Goal: Task Accomplishment & Management: Complete application form

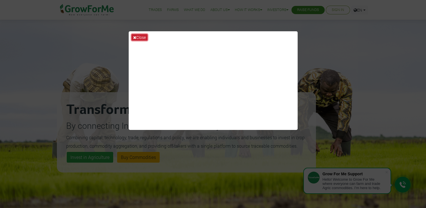
click at [141, 38] on button "Close" at bounding box center [139, 37] width 16 height 6
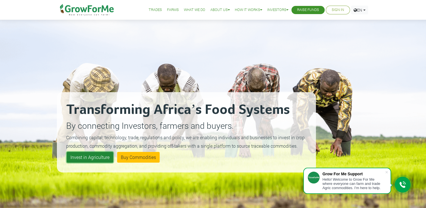
click at [91, 157] on link "Invest in Agriculture" at bounding box center [90, 157] width 46 height 11
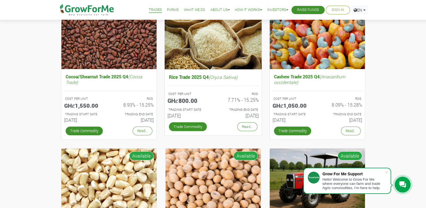
scroll to position [84, 0]
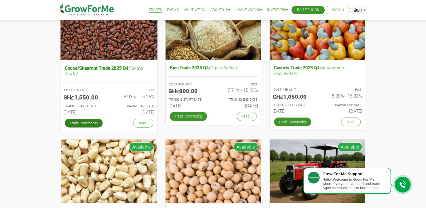
click at [89, 122] on link "Trade Commodity" at bounding box center [83, 122] width 38 height 9
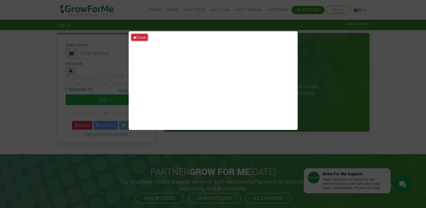
click at [137, 35] on button "Close" at bounding box center [139, 37] width 16 height 6
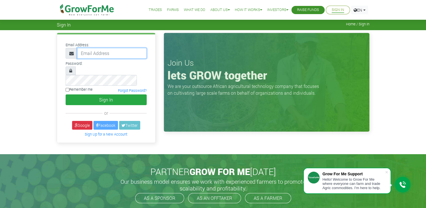
click at [141, 51] on input "email" at bounding box center [112, 53] width 70 height 11
click at [136, 54] on input "aabdulai4187@gmail.com" at bounding box center [112, 53] width 70 height 11
drag, startPoint x: 136, startPoint y: 54, endPoint x: 68, endPoint y: 47, distance: 68.2
click at [68, 47] on div "Email Address: aabdulai4187@gmail.com" at bounding box center [106, 49] width 90 height 17
click at [141, 51] on input "aabdulai4187@gmail.com" at bounding box center [112, 53] width 70 height 11
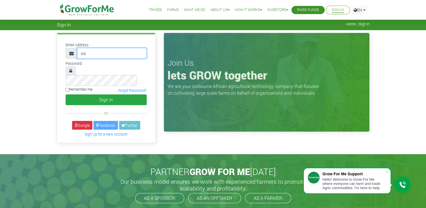
type input "a"
type input "233547099558"
click at [68, 88] on input "Remember me" at bounding box center [68, 90] width 4 height 4
checkbox input "true"
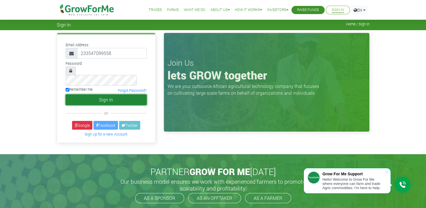
click at [101, 95] on button "Sign In" at bounding box center [106, 99] width 81 height 11
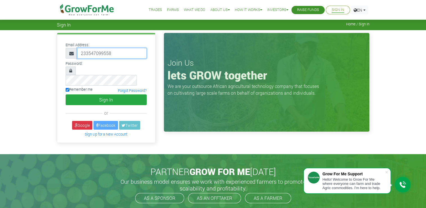
click at [115, 51] on input "233547099558" at bounding box center [112, 53] width 70 height 11
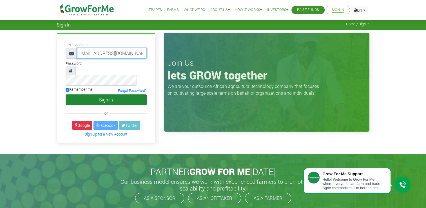
type input "[EMAIL_ADDRESS][DOMAIN_NAME]"
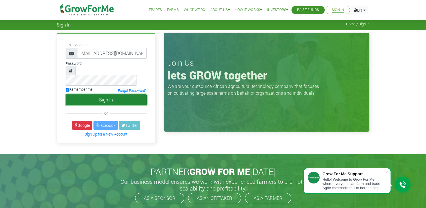
scroll to position [0, 0]
click at [104, 94] on button "Sign In" at bounding box center [106, 99] width 81 height 11
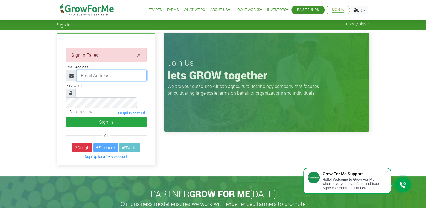
click at [119, 78] on input "email" at bounding box center [112, 75] width 70 height 11
click at [52, 86] on div "× Sign In Failed Email Address: or" at bounding box center [213, 103] width 426 height 146
click at [98, 75] on input "email" at bounding box center [112, 75] width 70 height 11
type input "233547099558@growforme.com"
click at [125, 110] on link "Forgot Password?" at bounding box center [132, 112] width 29 height 5
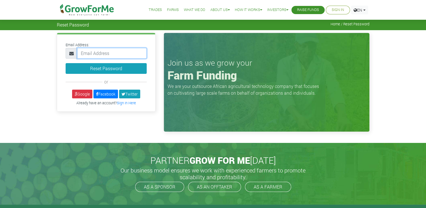
click at [108, 54] on input "email" at bounding box center [112, 53] width 70 height 11
type input "aabdulai4187@gmail.com"
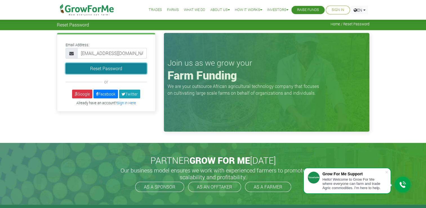
click at [121, 70] on button "Reset Password" at bounding box center [106, 68] width 81 height 11
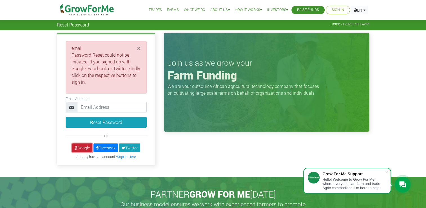
click at [75, 146] on icon at bounding box center [76, 148] width 3 height 4
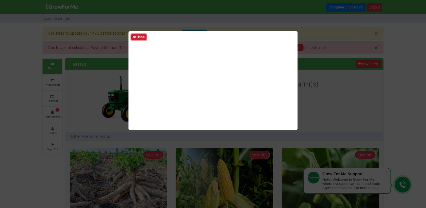
click at [142, 36] on button "Close" at bounding box center [138, 37] width 15 height 6
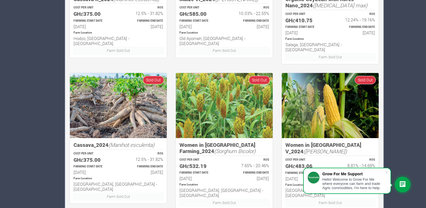
scroll to position [378, 0]
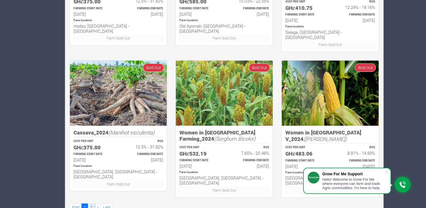
click at [91, 203] on link "2" at bounding box center [91, 207] width 7 height 8
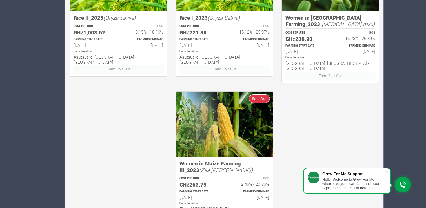
scroll to position [378, 0]
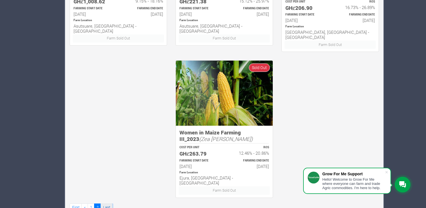
click at [106, 203] on link "Last" at bounding box center [106, 207] width 12 height 8
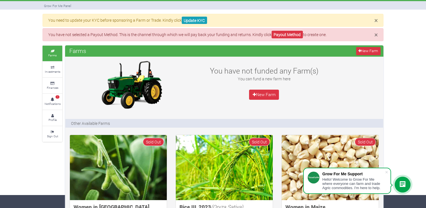
scroll to position [12, 0]
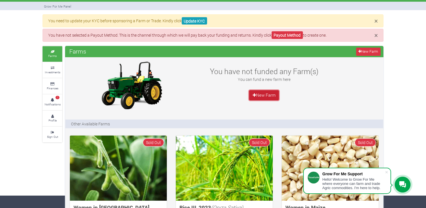
click at [260, 94] on link "New Farm" at bounding box center [264, 95] width 30 height 10
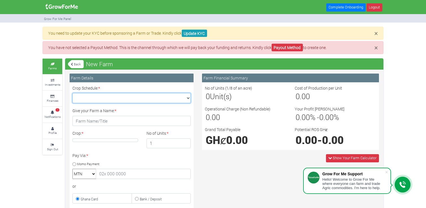
click at [188, 96] on select "Crop Schedule: *" at bounding box center [131, 98] width 118 height 10
click at [152, 99] on select "Crop Schedule: *" at bounding box center [131, 98] width 118 height 10
click at [187, 100] on select "Crop Schedule: *" at bounding box center [131, 98] width 118 height 10
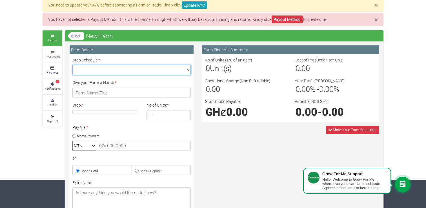
scroll to position [28, 0]
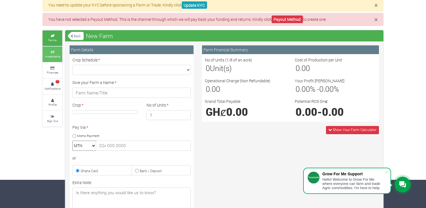
click at [52, 55] on small "Investments" at bounding box center [52, 56] width 15 height 4
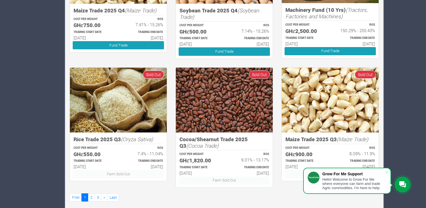
scroll to position [343, 0]
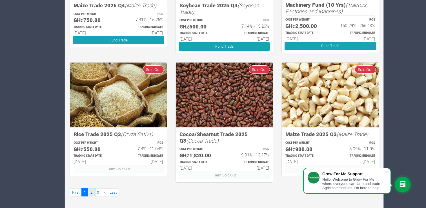
click at [91, 193] on link "2" at bounding box center [91, 192] width 7 height 8
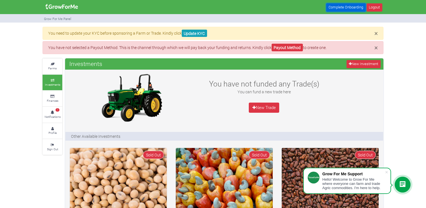
click at [341, 8] on link "Complete Onboarding" at bounding box center [345, 7] width 39 height 8
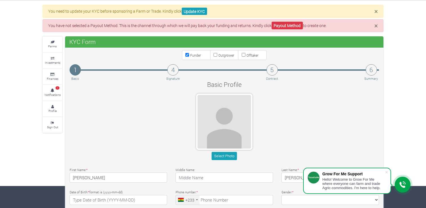
scroll to position [28, 0]
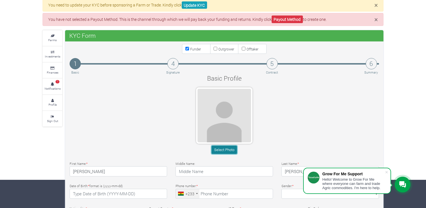
click at [218, 149] on button "Select Photo" at bounding box center [223, 150] width 25 height 8
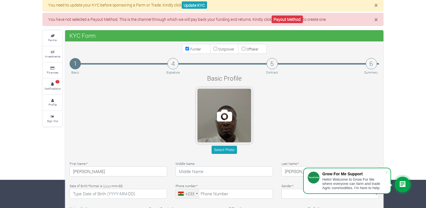
drag, startPoint x: 233, startPoint y: 122, endPoint x: 231, endPoint y: 111, distance: 11.8
click at [231, 111] on span at bounding box center [223, 115] width 53 height 53
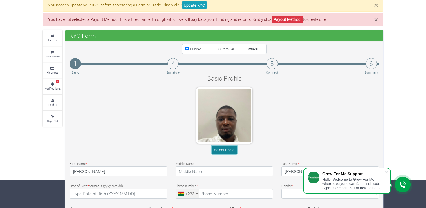
click at [224, 149] on button "Select Photo" at bounding box center [223, 150] width 25 height 8
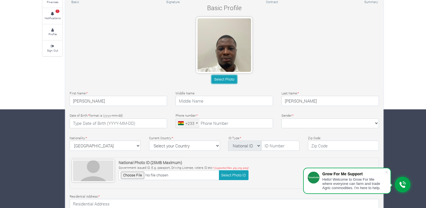
scroll to position [113, 0]
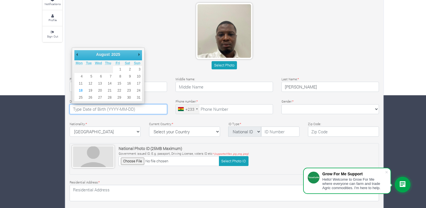
click at [124, 109] on input "text" at bounding box center [118, 109] width 97 height 10
click at [102, 52] on select "January February March April May June July August September October November De…" at bounding box center [108, 55] width 26 height 6
click at [95, 54] on select "January February March April May June July August September October November De…" at bounding box center [105, 55] width 26 height 6
click at [117, 53] on select "1901 1902 1903 1904 1905 1906 1907 1908 1909 1910 1911 1912 1913 1914 1915 1916…" at bounding box center [120, 55] width 15 height 6
click at [91, 110] on input "1987-12-01" at bounding box center [118, 109] width 97 height 10
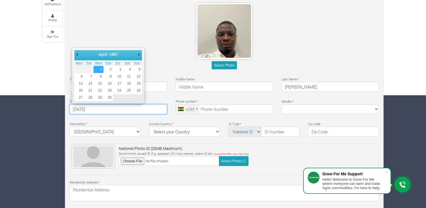
type input "1987-04-01"
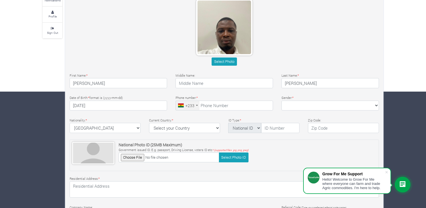
scroll to position [141, 0]
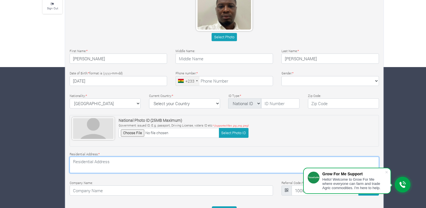
click at [116, 160] on textarea at bounding box center [224, 164] width 309 height 16
type textarea "38 POODLE STREET MADINA, ACCRA"
type input "0547099558"
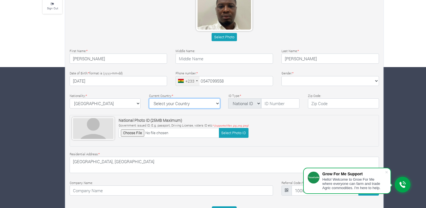
select select "Ghana"
type input "Toyota Ghana"
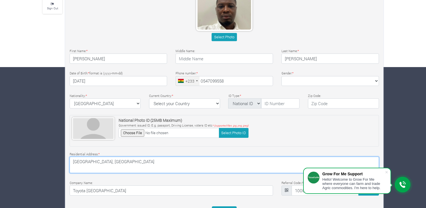
type input "54 709 9558"
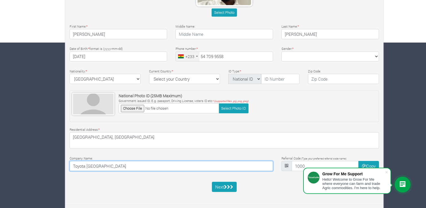
drag, startPoint x: 106, startPoint y: 166, endPoint x: 64, endPoint y: 167, distance: 42.2
click at [64, 167] on div "× You need to update your KYC before sponsoring a Farm or Trade. Kindly click U…" at bounding box center [212, 36] width 349 height 348
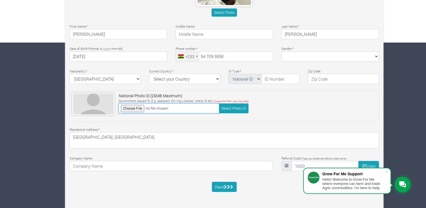
click at [128, 106] on input "file" at bounding box center [168, 108] width 100 height 10
type input "C:\fakepath\WhatsApp Image 2025-08-18 at 5.02.43 PM.jpeg"
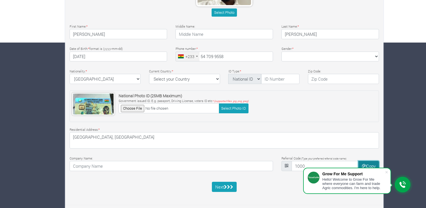
click at [374, 161] on button "Copy" at bounding box center [368, 166] width 21 height 10
click at [220, 185] on button "Next" at bounding box center [224, 187] width 25 height 10
click at [377, 56] on select "Female Male" at bounding box center [329, 57] width 97 height 10
select select "Male"
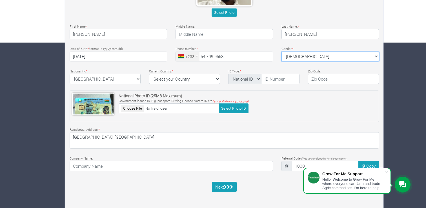
click at [281, 52] on select "Female Male" at bounding box center [329, 57] width 97 height 10
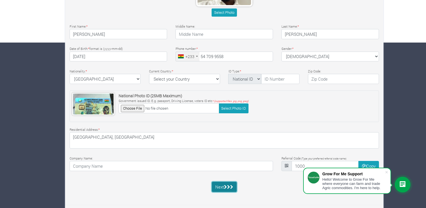
click at [224, 183] on button "Next" at bounding box center [224, 187] width 25 height 10
type input "g"
type input "GHA-712195073-3"
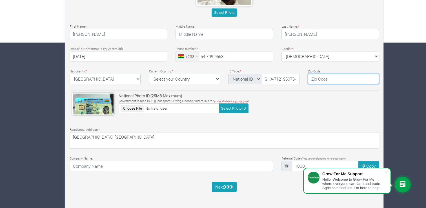
click at [316, 80] on input "text" at bounding box center [343, 79] width 71 height 10
type input "00233"
click at [227, 189] on button "Next" at bounding box center [224, 187] width 25 height 10
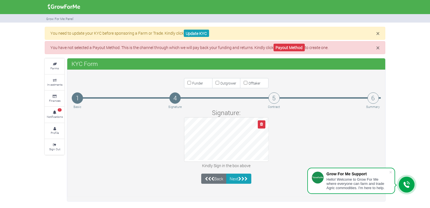
click at [190, 83] on input "Funder" at bounding box center [189, 83] width 4 height 4
checkbox input "true"
click at [261, 124] on icon "button" at bounding box center [261, 124] width 3 height 4
click at [244, 165] on div "Signature: Kindly Sign in the box above" at bounding box center [226, 138] width 317 height 61
click at [261, 125] on icon "button" at bounding box center [261, 124] width 3 height 4
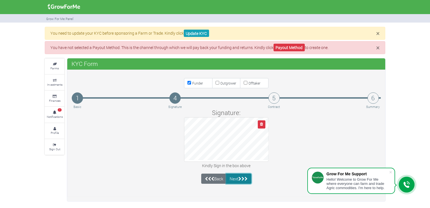
click at [237, 178] on button "Next" at bounding box center [238, 178] width 25 height 10
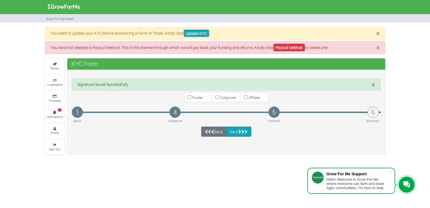
click at [189, 96] on input "Funder" at bounding box center [189, 97] width 4 height 4
checkbox input "true"
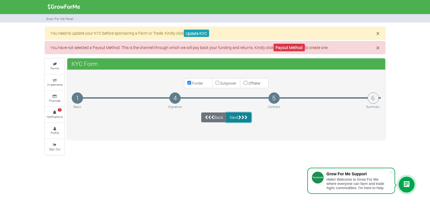
click at [241, 117] on icon "submit" at bounding box center [239, 117] width 3 height 4
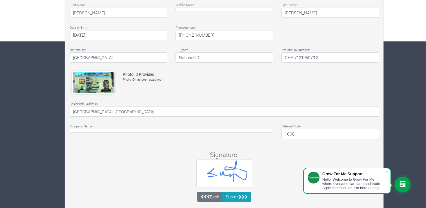
scroll to position [176, 0]
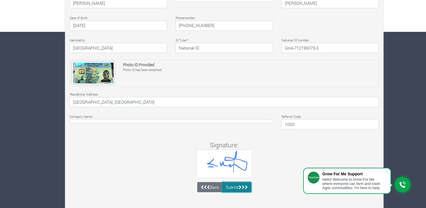
click at [241, 186] on icon "submit" at bounding box center [239, 187] width 3 height 4
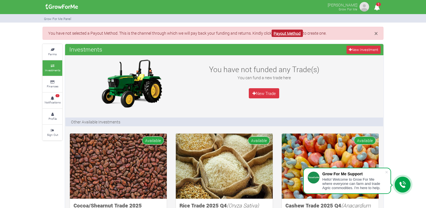
click at [287, 32] on link "Payout Method" at bounding box center [286, 34] width 31 height 8
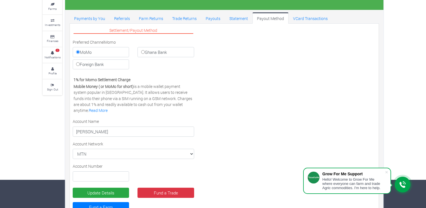
scroll to position [47, 0]
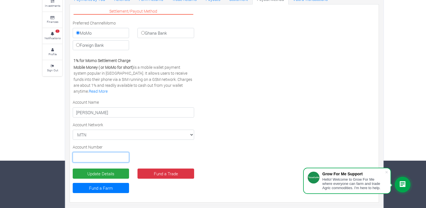
click at [102, 154] on input "text" at bounding box center [101, 157] width 56 height 10
type input "0547099558"
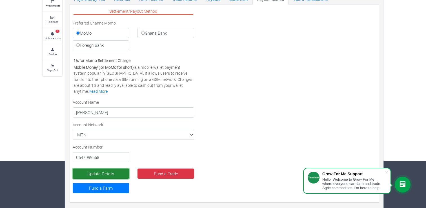
click at [107, 174] on button "Update Details" at bounding box center [101, 173] width 56 height 10
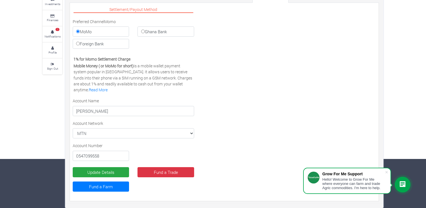
scroll to position [48, 0]
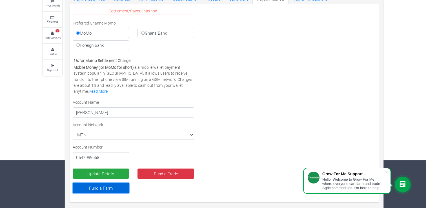
click at [109, 188] on link "Fund a Farm" at bounding box center [101, 188] width 56 height 10
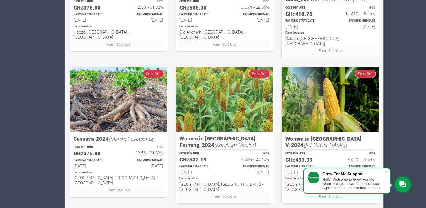
scroll to position [347, 0]
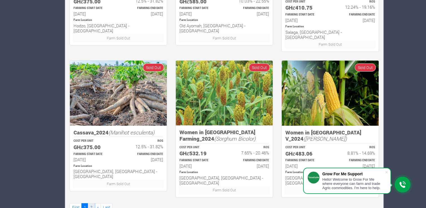
click at [91, 203] on link "2" at bounding box center [91, 207] width 7 height 8
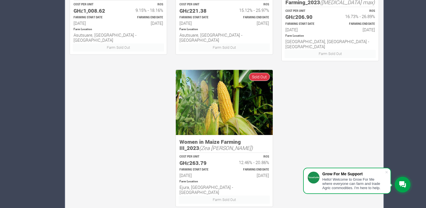
scroll to position [347, 0]
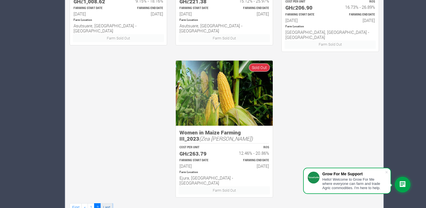
click at [109, 203] on link "Last" at bounding box center [106, 207] width 12 height 8
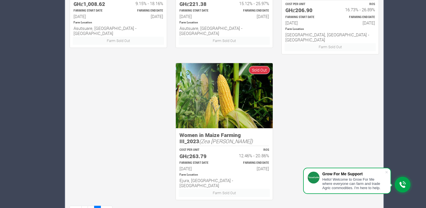
scroll to position [347, 0]
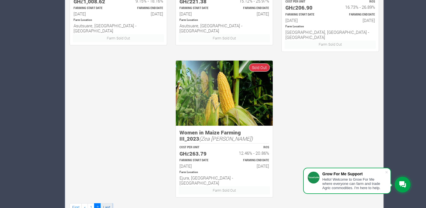
click at [108, 203] on link "Last" at bounding box center [106, 207] width 12 height 8
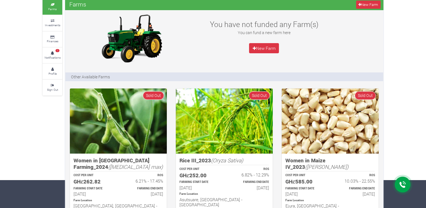
scroll to position [28, 0]
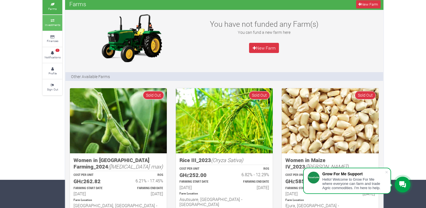
click at [55, 28] on link "Investments" at bounding box center [53, 22] width 20 height 15
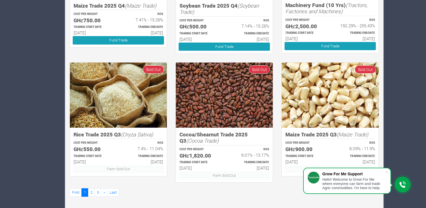
scroll to position [312, 0]
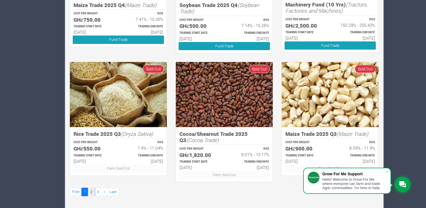
click at [91, 193] on link "2" at bounding box center [91, 191] width 7 height 8
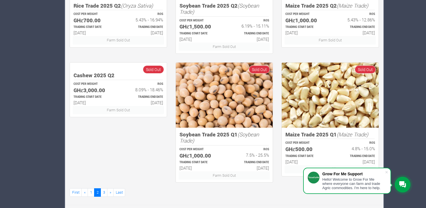
scroll to position [312, 0]
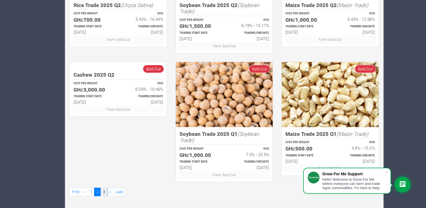
click at [104, 191] on link "3" at bounding box center [103, 191] width 7 height 8
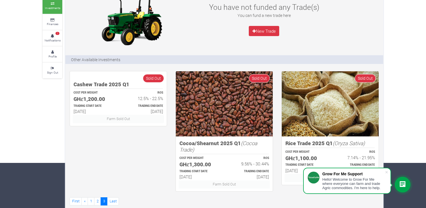
scroll to position [55, 0]
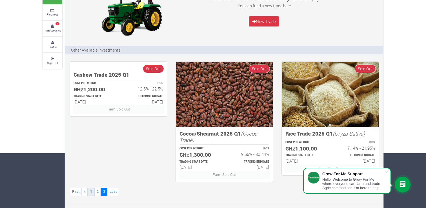
click at [91, 188] on link "1" at bounding box center [91, 191] width 7 height 8
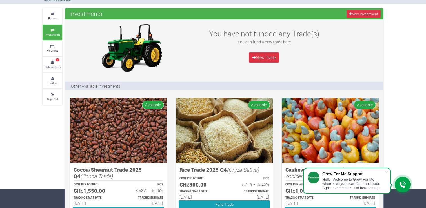
scroll to position [1, 0]
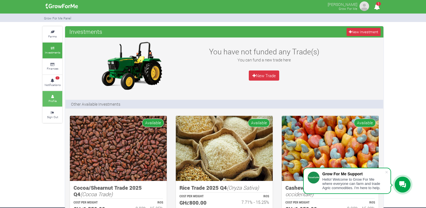
click at [52, 102] on small "Profile" at bounding box center [52, 101] width 8 height 4
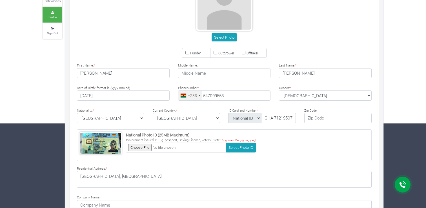
type input "54 709 9558"
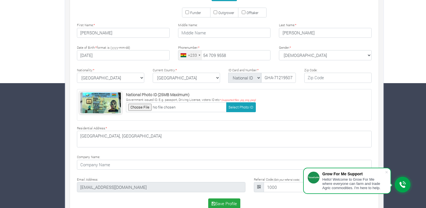
scroll to position [136, 0]
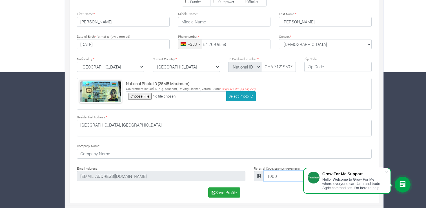
click at [283, 175] on input "1000" at bounding box center [307, 176] width 88 height 10
type input "1"
type input "d76293"
click at [386, 169] on span at bounding box center [386, 172] width 6 height 6
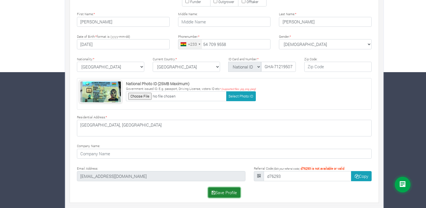
click at [234, 190] on button "Save Profile" at bounding box center [224, 192] width 32 height 10
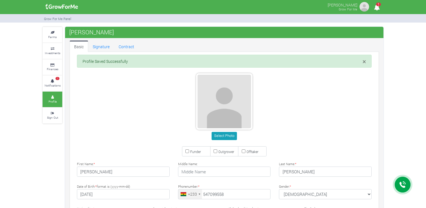
type input "54 709 9558"
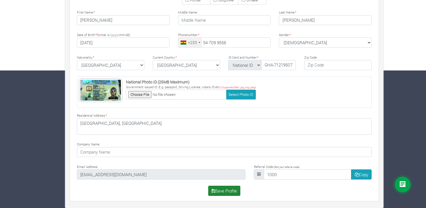
scroll to position [136, 0]
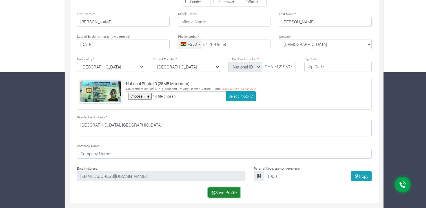
click at [222, 189] on button "Save Profile" at bounding box center [224, 192] width 32 height 10
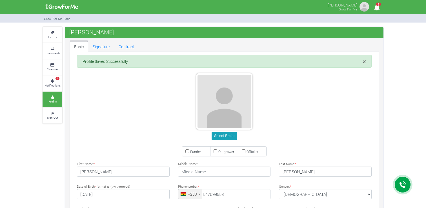
type input "54 709 9558"
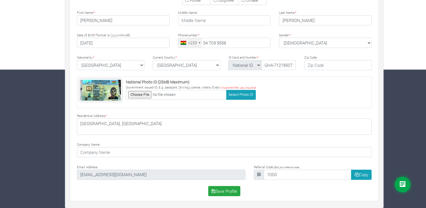
scroll to position [136, 0]
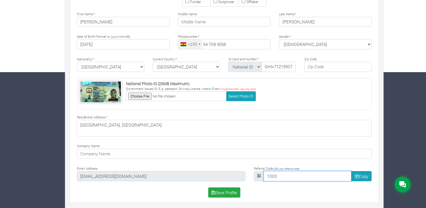
click at [302, 178] on input "1000" at bounding box center [307, 176] width 88 height 10
type input "1"
click at [269, 176] on input "d76293" at bounding box center [307, 176] width 88 height 10
drag, startPoint x: 287, startPoint y: 178, endPoint x: 264, endPoint y: 178, distance: 23.1
click at [264, 178] on input "76293" at bounding box center [307, 176] width 88 height 10
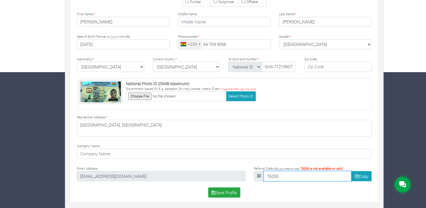
type input "76293"
click at [259, 175] on icon at bounding box center [258, 176] width 3 height 4
click at [257, 175] on icon at bounding box center [258, 176] width 3 height 4
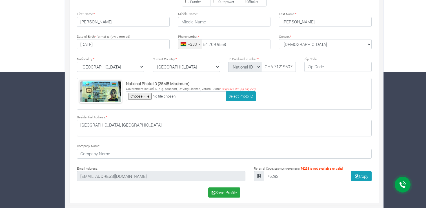
click at [257, 175] on icon at bounding box center [258, 176] width 3 height 4
click at [220, 190] on button "Save Profile" at bounding box center [224, 192] width 32 height 10
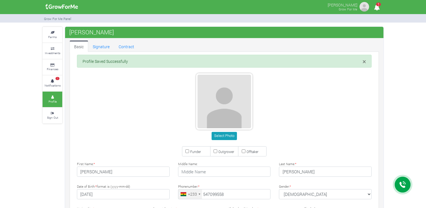
type input "54 709 9558"
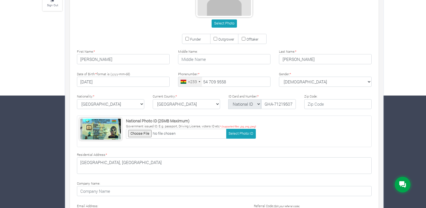
scroll to position [113, 0]
click at [187, 38] on input "Funder" at bounding box center [187, 39] width 4 height 4
checkbox input "true"
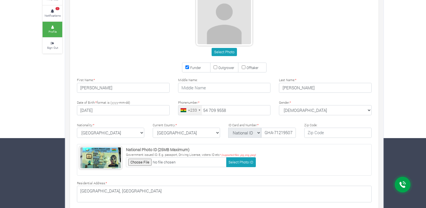
scroll to position [56, 0]
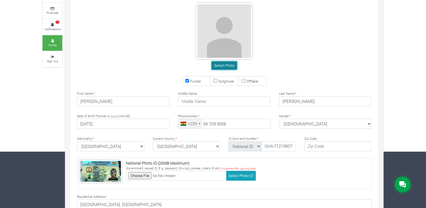
click at [225, 65] on button "Select Photo" at bounding box center [223, 65] width 25 height 8
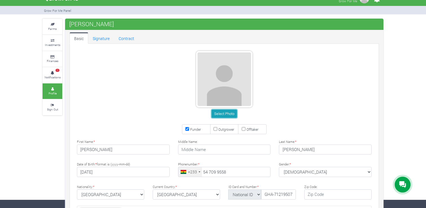
scroll to position [0, 0]
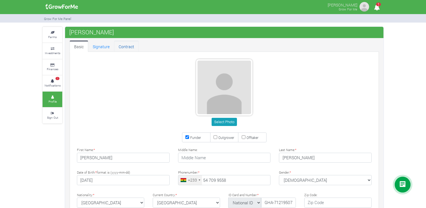
click at [129, 45] on link "Contract" at bounding box center [126, 46] width 24 height 11
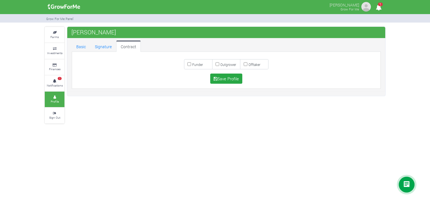
click at [190, 64] on input "Funder" at bounding box center [189, 64] width 4 height 4
checkbox input "true"
click at [230, 78] on button "Save Profile" at bounding box center [226, 78] width 32 height 10
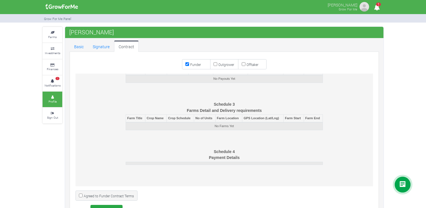
scroll to position [18, 0]
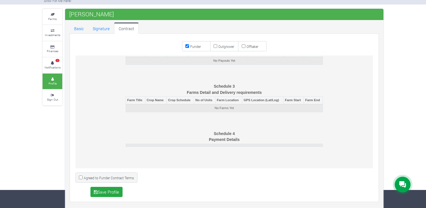
click at [80, 177] on input "Agreed to Funder Contract Terms" at bounding box center [81, 177] width 4 height 4
checkbox input "true"
click at [108, 193] on button "Save Profile" at bounding box center [106, 192] width 32 height 10
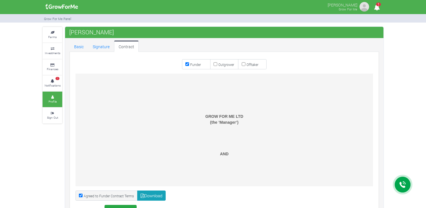
scroll to position [56, 0]
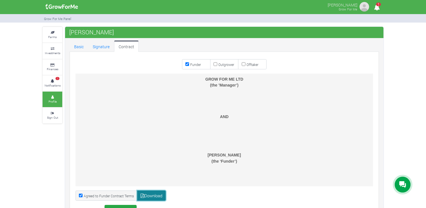
click at [149, 193] on link "Download" at bounding box center [151, 195] width 29 height 10
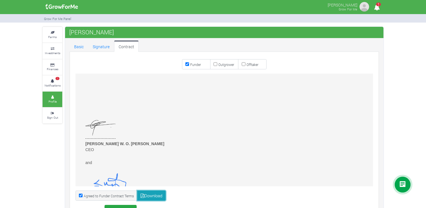
scroll to position [1379, 0]
click at [52, 68] on small "Finances" at bounding box center [53, 69] width 12 height 4
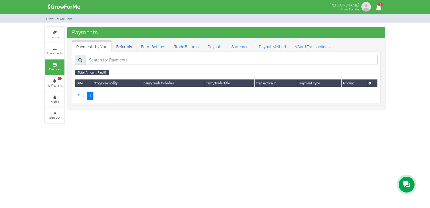
click at [124, 46] on link "Referrals" at bounding box center [124, 46] width 25 height 11
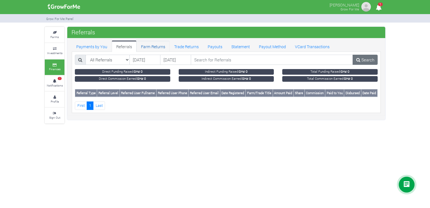
click at [155, 44] on link "Farm Returns" at bounding box center [153, 46] width 33 height 11
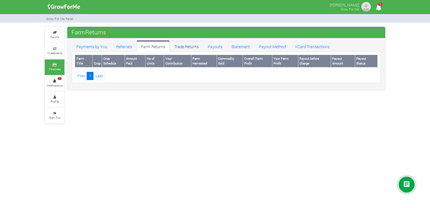
click at [187, 46] on link "Trade Returns" at bounding box center [186, 46] width 33 height 11
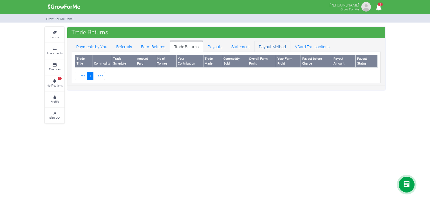
click at [276, 47] on link "Payout Method" at bounding box center [272, 46] width 36 height 11
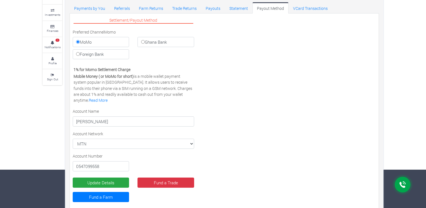
scroll to position [47, 0]
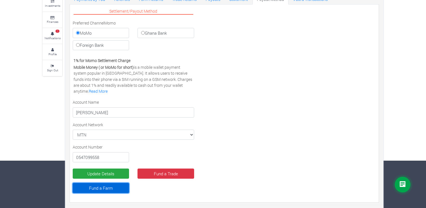
click at [93, 185] on link "Fund a Farm" at bounding box center [101, 188] width 56 height 10
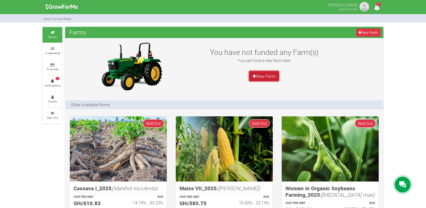
click at [265, 75] on link "New Farm" at bounding box center [264, 76] width 30 height 10
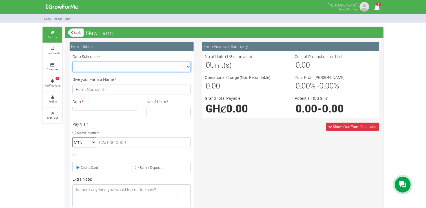
click at [189, 64] on select "Crop Schedule: *" at bounding box center [131, 67] width 118 height 10
click at [188, 65] on select "Crop Schedule: *" at bounding box center [131, 67] width 118 height 10
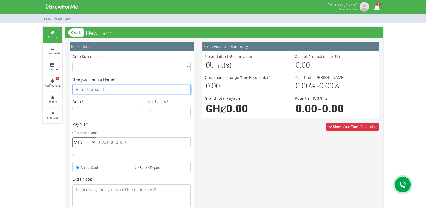
click at [123, 92] on input "Give your Farm a Name: *" at bounding box center [131, 89] width 118 height 10
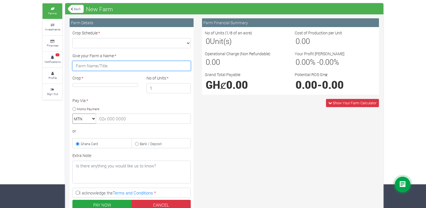
scroll to position [3, 0]
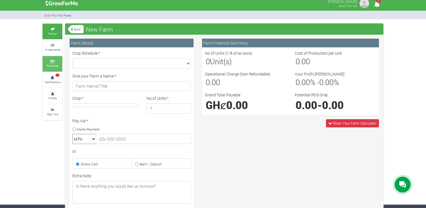
click at [55, 62] on icon at bounding box center [52, 61] width 17 height 3
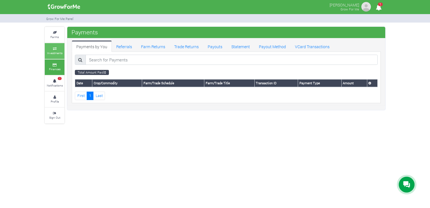
click at [56, 51] on small "Investments" at bounding box center [54, 53] width 15 height 4
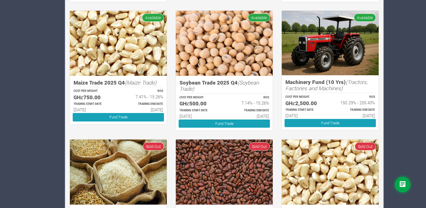
scroll to position [225, 0]
